Goal: Transaction & Acquisition: Purchase product/service

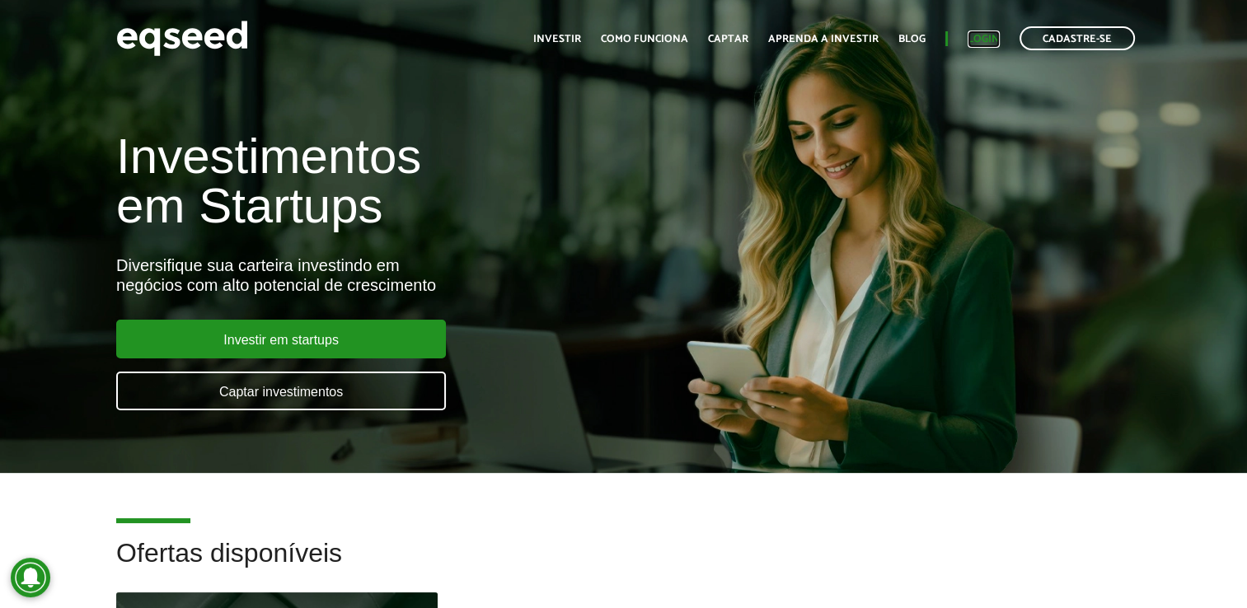
click at [973, 35] on link "Login" at bounding box center [984, 39] width 32 height 11
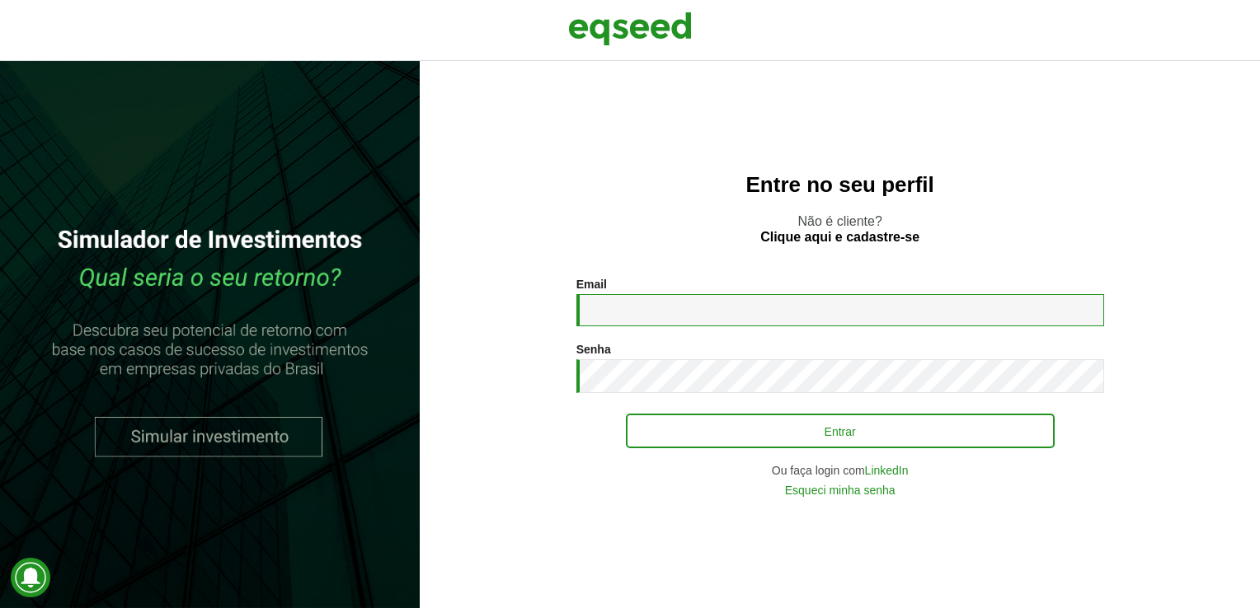
type input "**********"
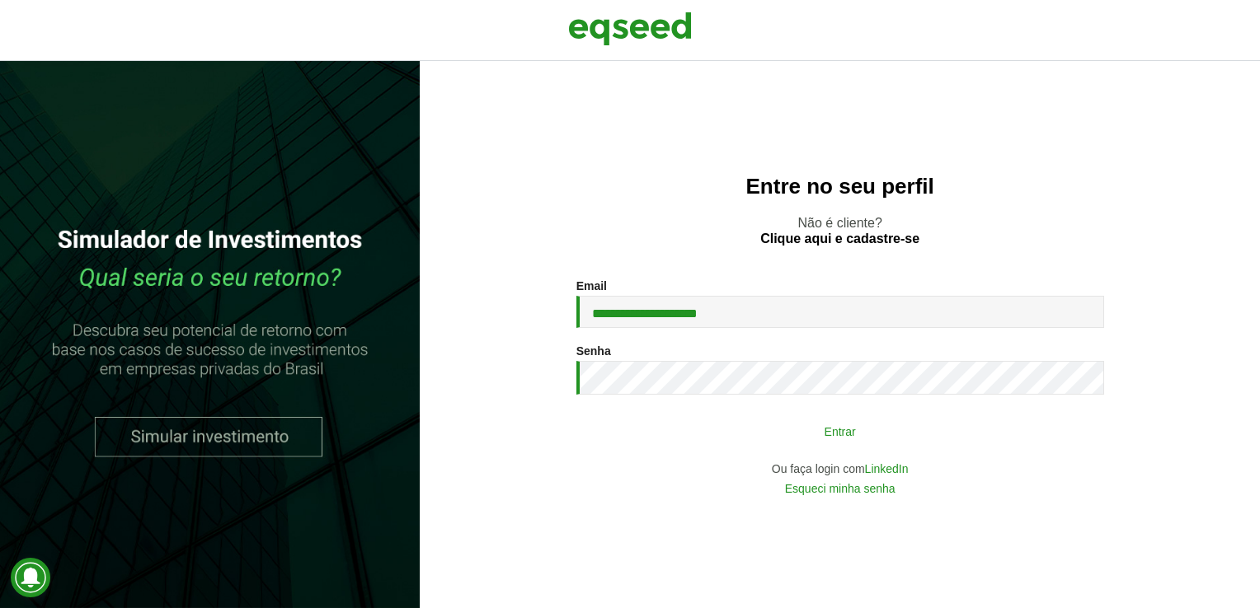
click at [834, 423] on button "Entrar" at bounding box center [840, 430] width 429 height 31
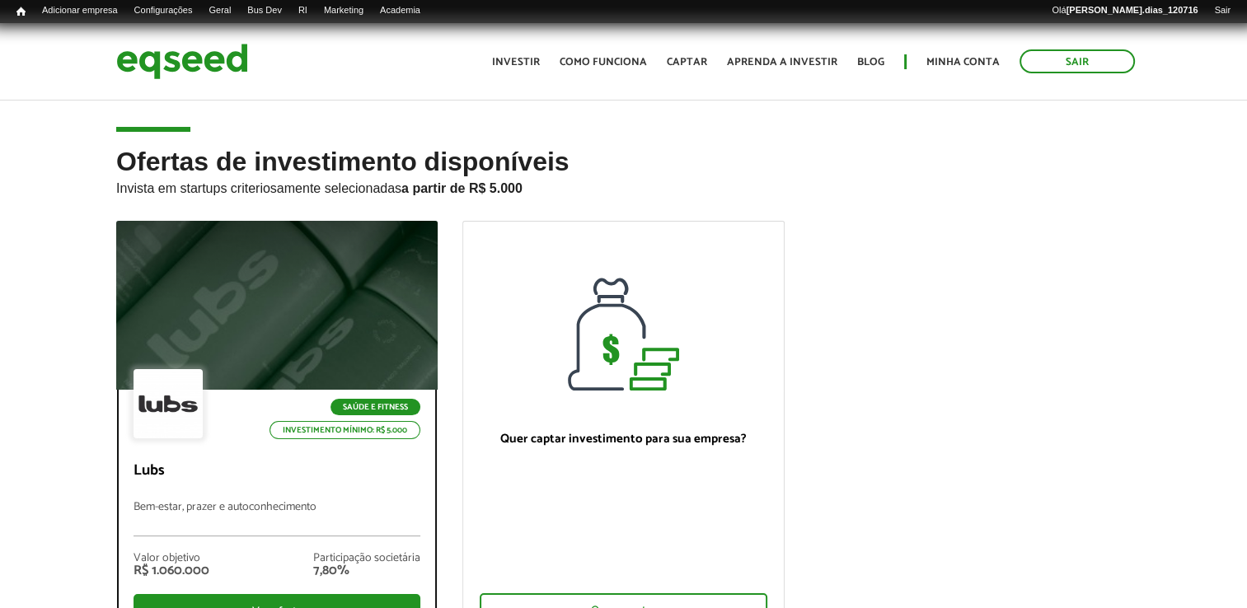
click at [225, 364] on div at bounding box center [277, 305] width 386 height 203
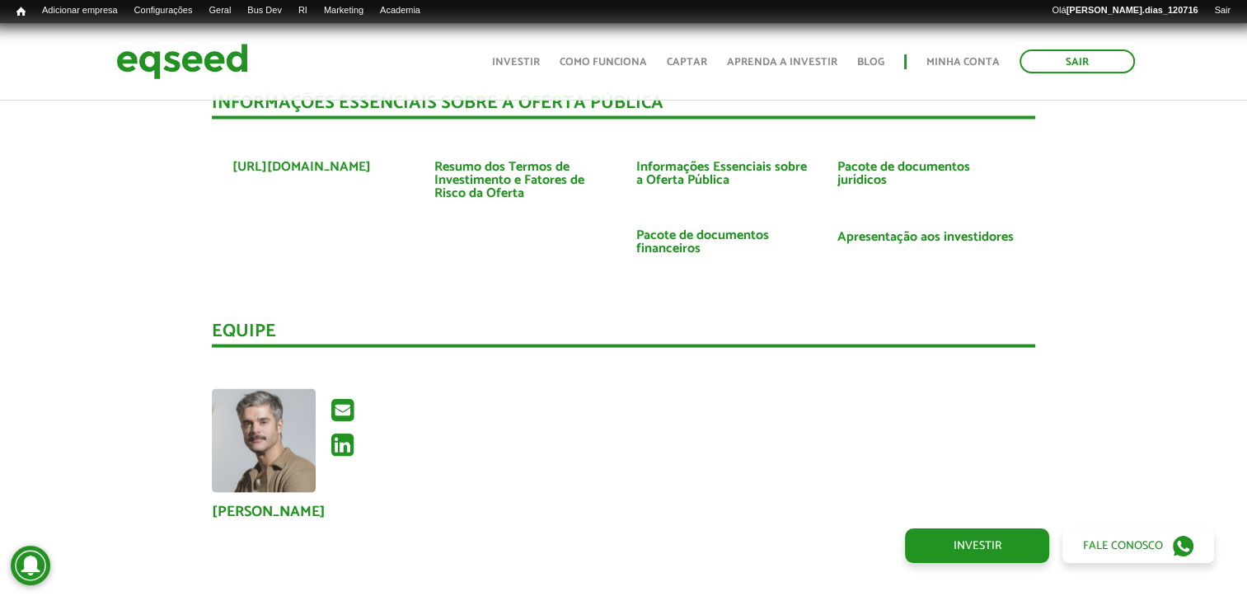
scroll to position [3050, 0]
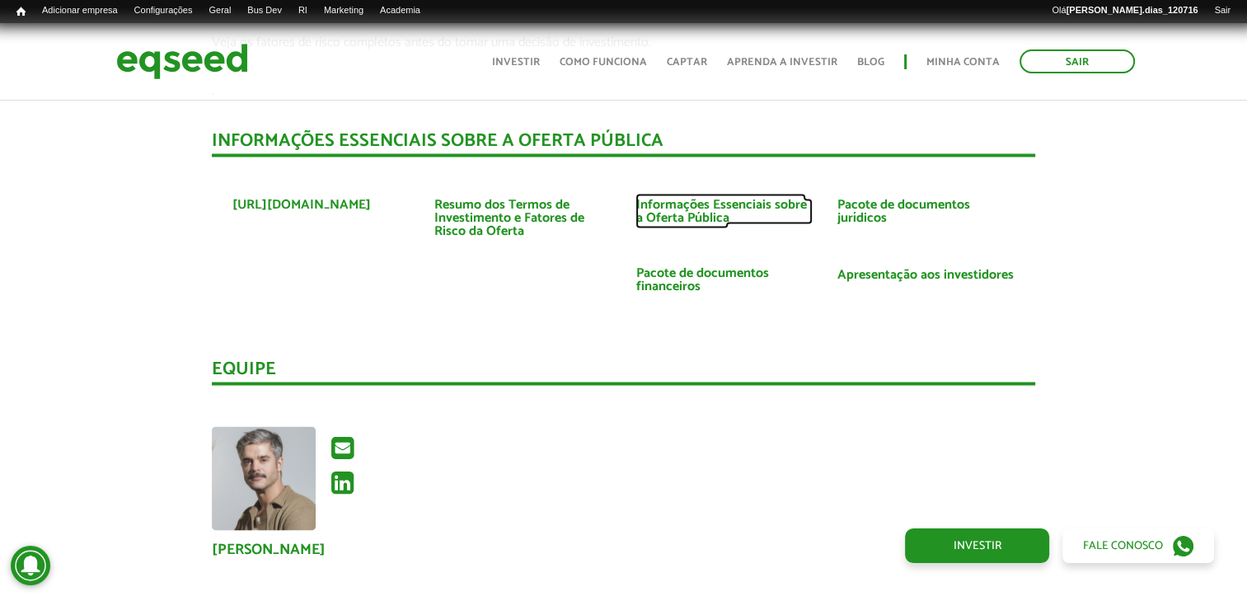
click at [642, 198] on link "Informações Essenciais sobre a Oferta Pública" at bounding box center [724, 211] width 177 height 26
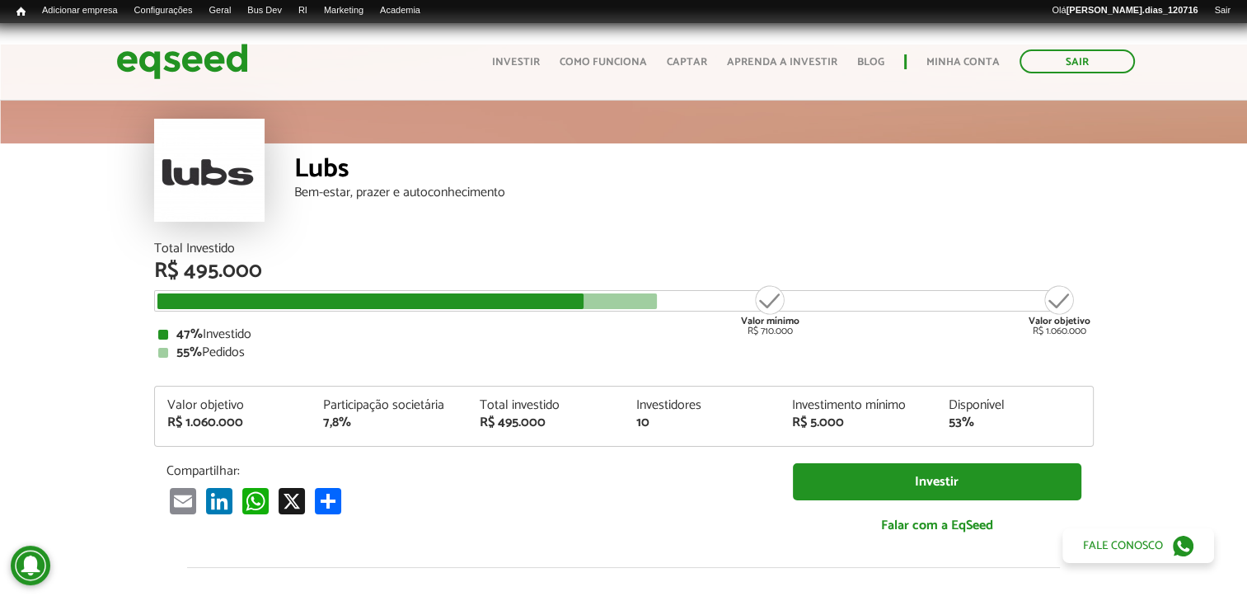
scroll to position [82, 0]
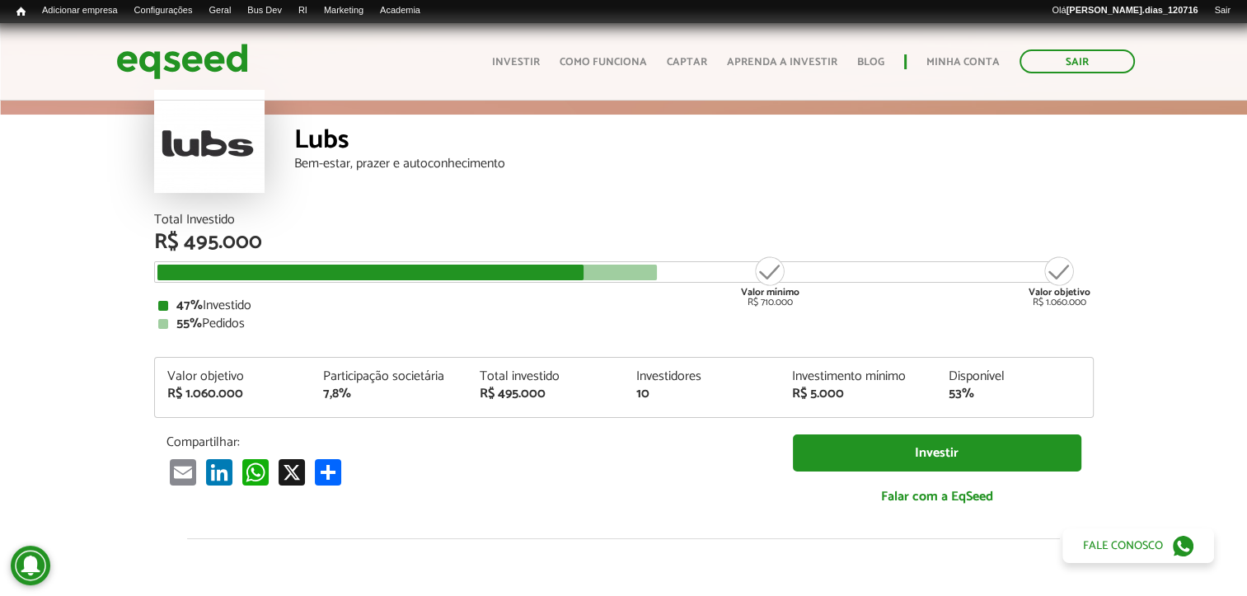
drag, startPoint x: 250, startPoint y: 323, endPoint x: 138, endPoint y: 321, distance: 111.3
click at [138, 321] on article "Lubs Bem-estar, prazer e autoconhecimento Total Investido R$ 495.000 Valor míni…" at bounding box center [623, 558] width 1247 height 1085
drag, startPoint x: 138, startPoint y: 321, endPoint x: 295, endPoint y: 333, distance: 157.0
click at [295, 333] on div "Total Investido R$ 495.000 Valor mínimo R$ 710.000 Valor objetivo R$ 1.060.000 …" at bounding box center [624, 367] width 940 height 308
drag, startPoint x: 795, startPoint y: 394, endPoint x: 884, endPoint y: 396, distance: 88.2
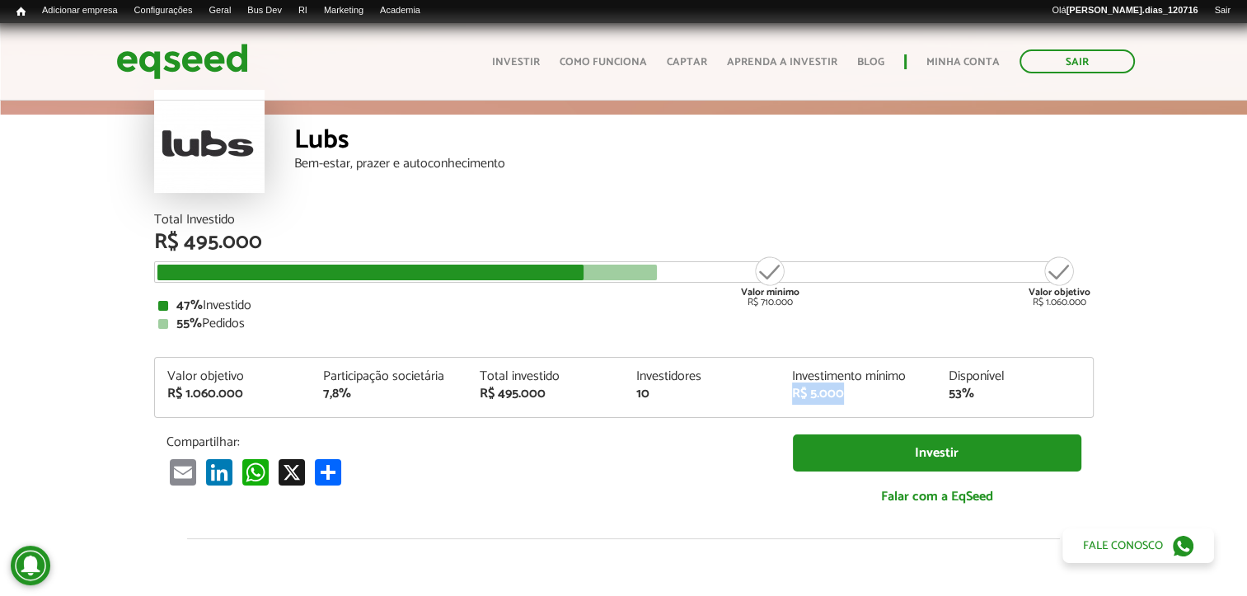
click at [884, 396] on div "R$ 5.000" at bounding box center [858, 393] width 132 height 13
drag, startPoint x: 884, startPoint y: 396, endPoint x: 865, endPoint y: 398, distance: 19.1
click at [865, 398] on div "R$ 5.000" at bounding box center [858, 393] width 132 height 13
click at [825, 387] on div "R$ 5.000" at bounding box center [858, 393] width 132 height 13
click at [804, 381] on div "Investimento mínimo" at bounding box center [858, 376] width 132 height 13
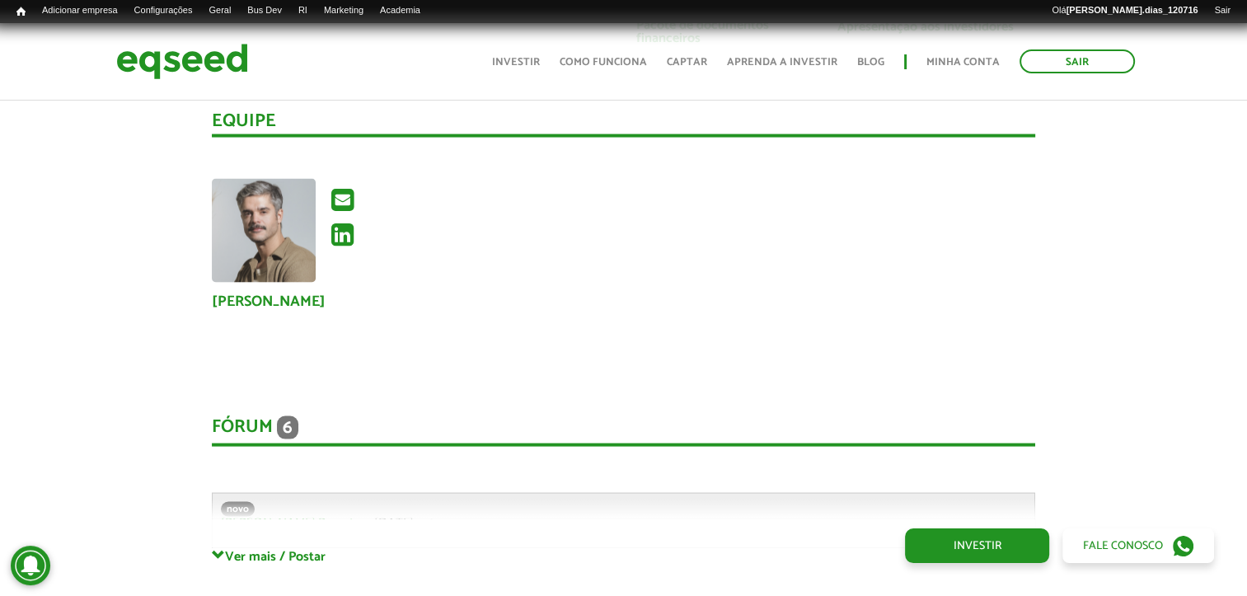
scroll to position [2967, 0]
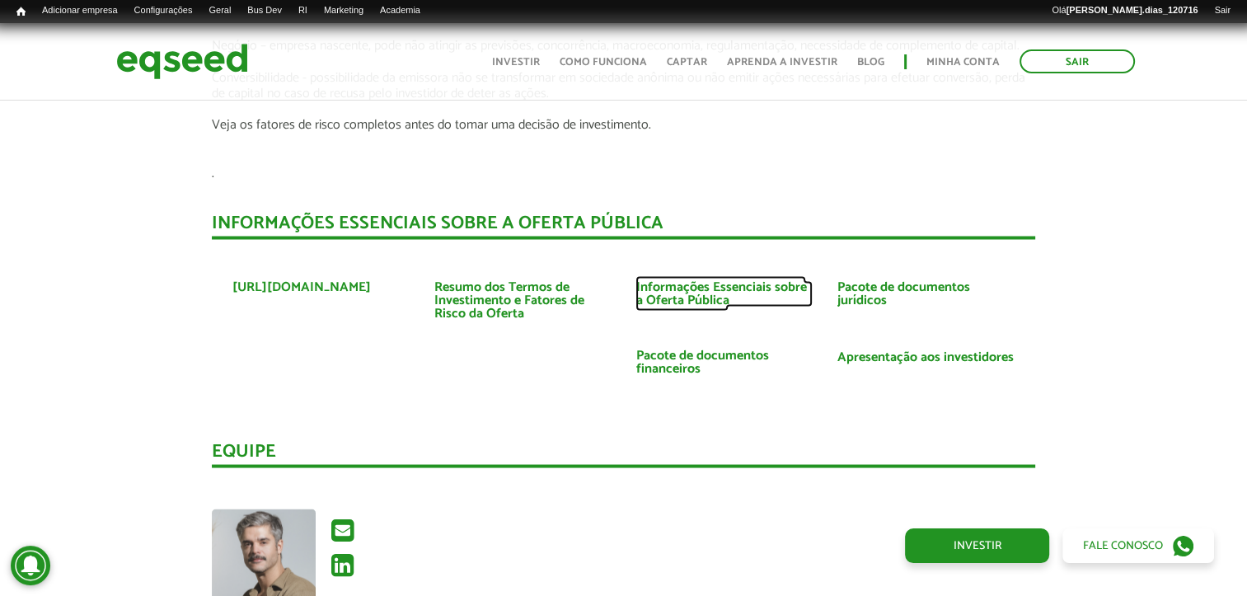
click at [668, 280] on link "Informações Essenciais sobre a Oferta Pública" at bounding box center [724, 293] width 177 height 26
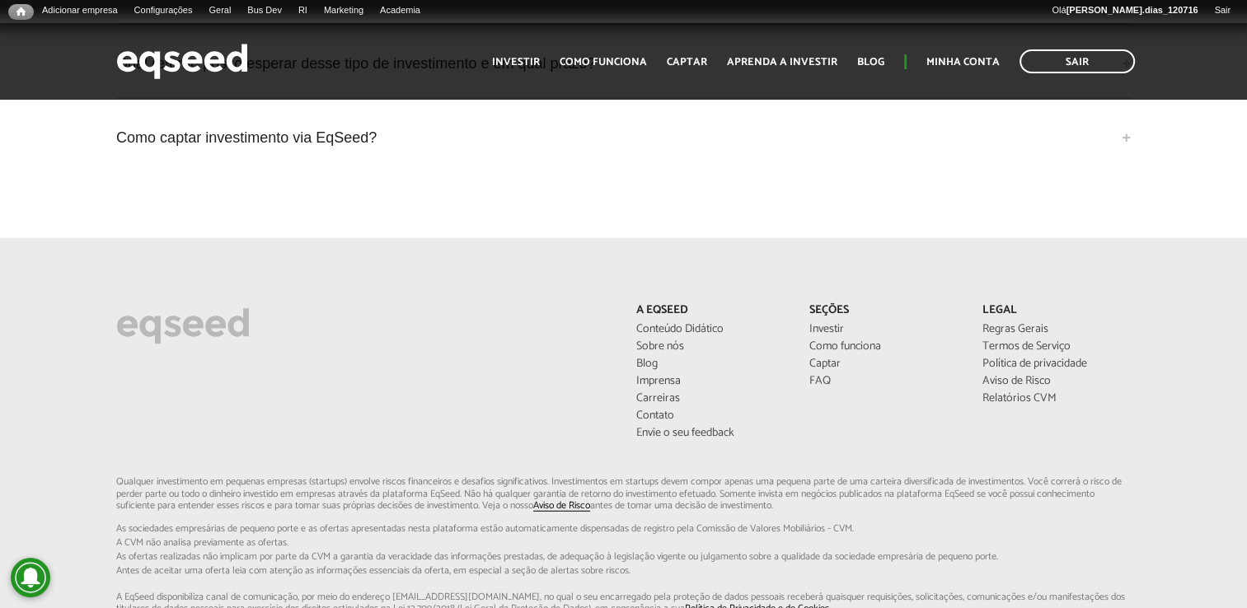
scroll to position [4563, 0]
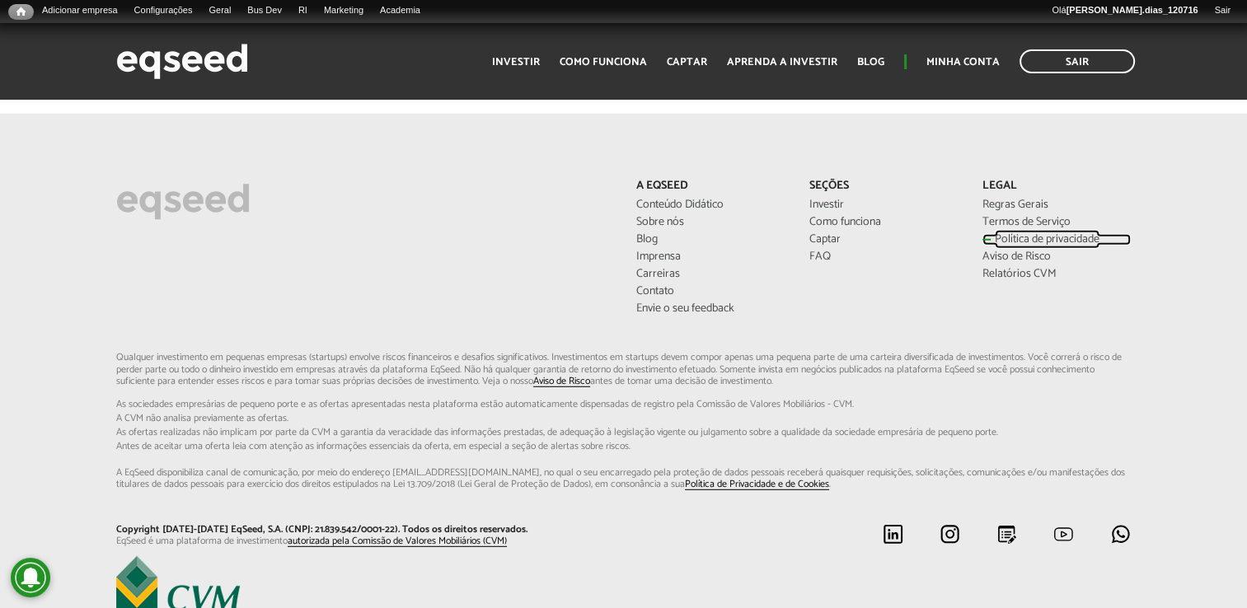
click at [1045, 234] on link "Política de privacidade" at bounding box center [1057, 240] width 148 height 12
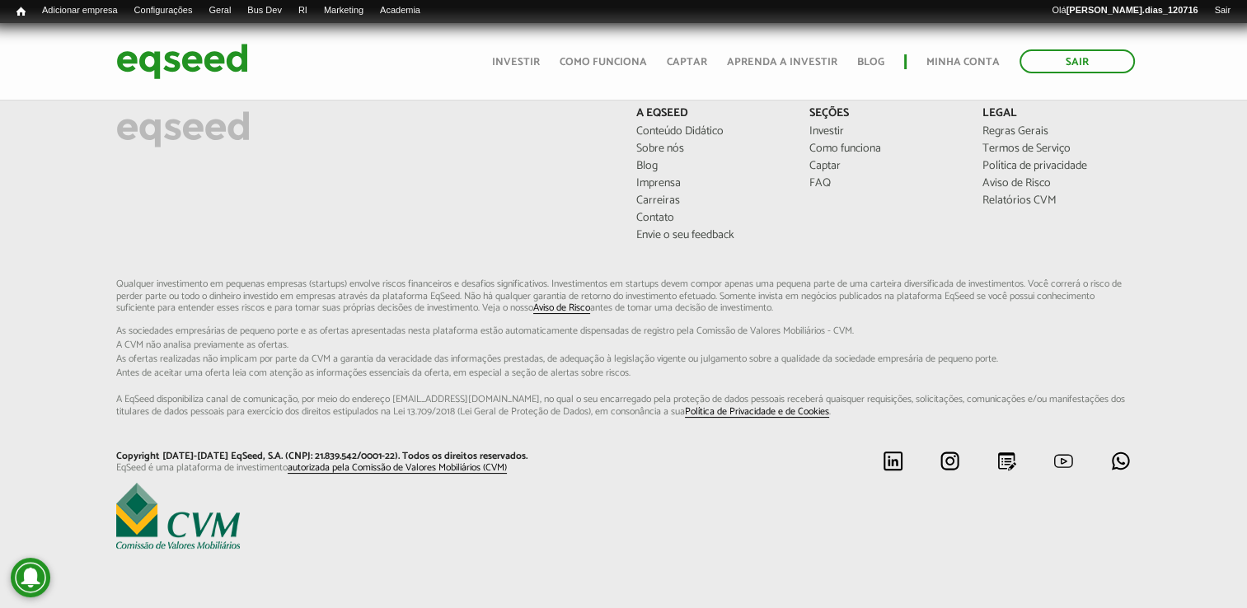
scroll to position [6479, 0]
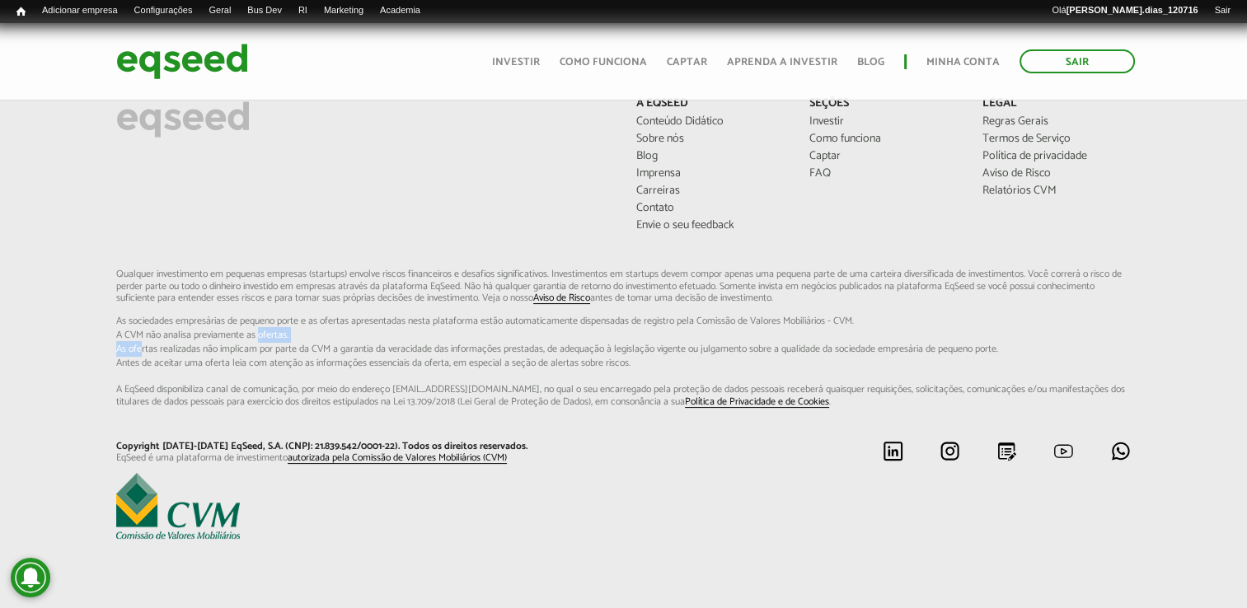
drag, startPoint x: 139, startPoint y: 345, endPoint x: 260, endPoint y: 329, distance: 121.4
click at [260, 329] on p "Qualquer investimento em pequenas empresas (startups) envolve riscos financeiro…" at bounding box center [623, 338] width 1015 height 139
click at [785, 345] on span "As ofertas realizadas não implicam por parte da CVM a garantia da veracidade d…" at bounding box center [623, 350] width 1015 height 10
drag, startPoint x: 356, startPoint y: 270, endPoint x: 564, endPoint y: 273, distance: 207.7
click at [564, 273] on p "Qualquer investimento em pequenas empresas (startups) envolve riscos financeiro…" at bounding box center [623, 338] width 1015 height 139
